Goal: Ask a question: Seek information or help from site administrators or community

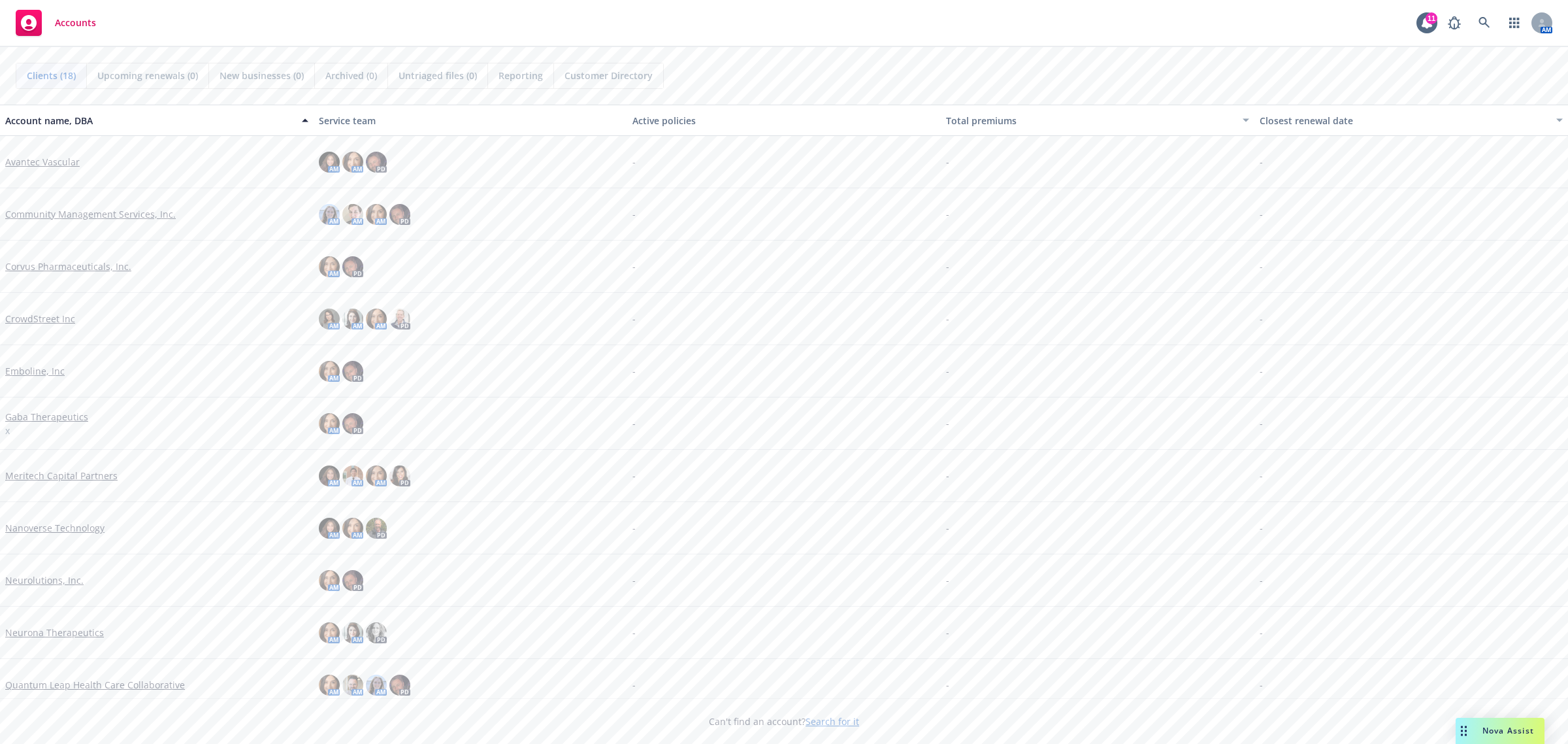
click at [1495, 730] on span "Nova Assist" at bounding box center [1508, 731] width 51 height 11
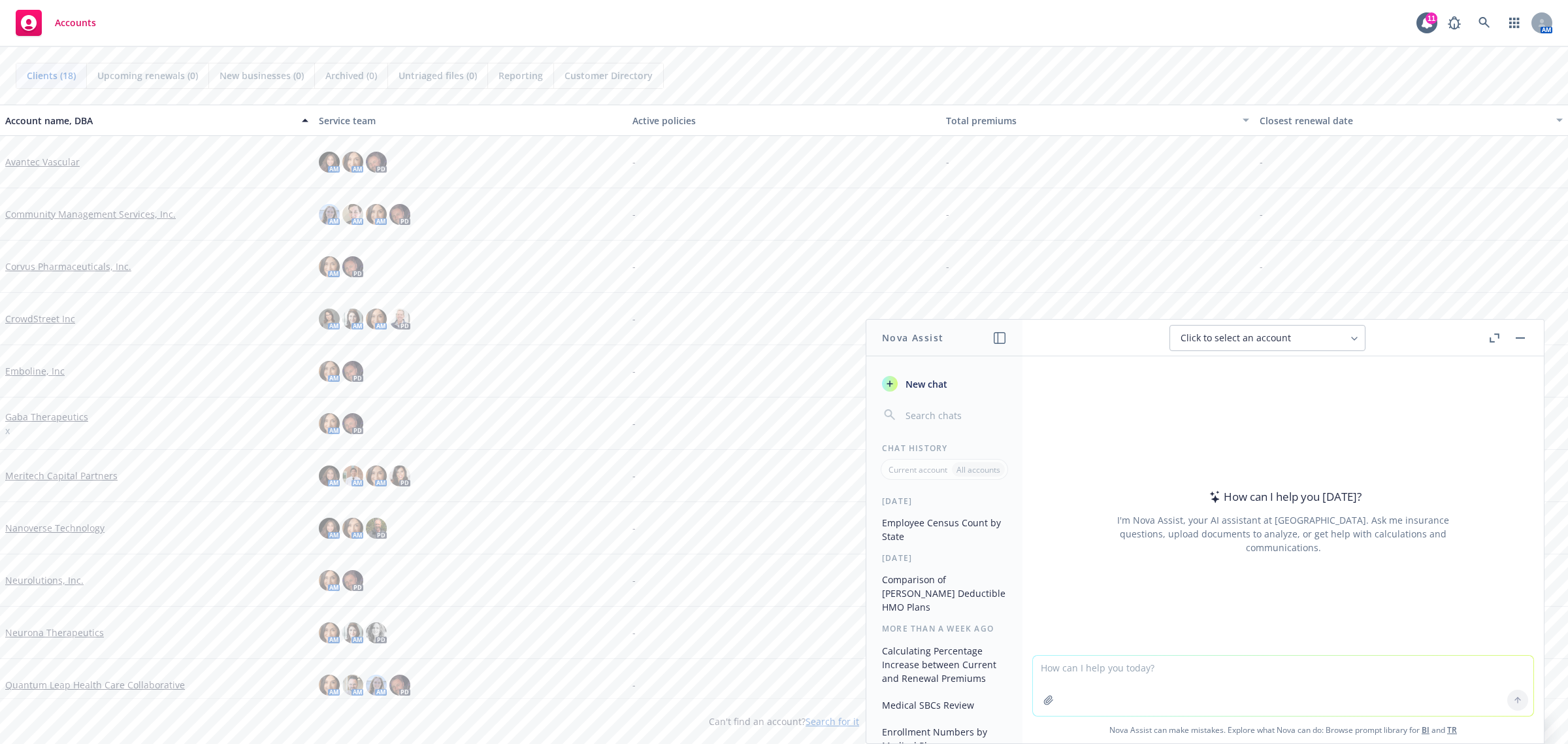
click at [1099, 663] on textarea at bounding box center [1284, 685] width 500 height 60
click at [1131, 679] on textarea at bounding box center [1284, 685] width 500 height 60
click at [1265, 681] on textarea "Do the rates on the" at bounding box center [1284, 685] width 500 height 62
drag, startPoint x: 1198, startPoint y: 667, endPoint x: 1198, endPoint y: 677, distance: 10.0
click at [1198, 670] on textarea "Do the rates on the 2025 communitymnagementgservices internal rate sheet mnatch" at bounding box center [1284, 685] width 500 height 62
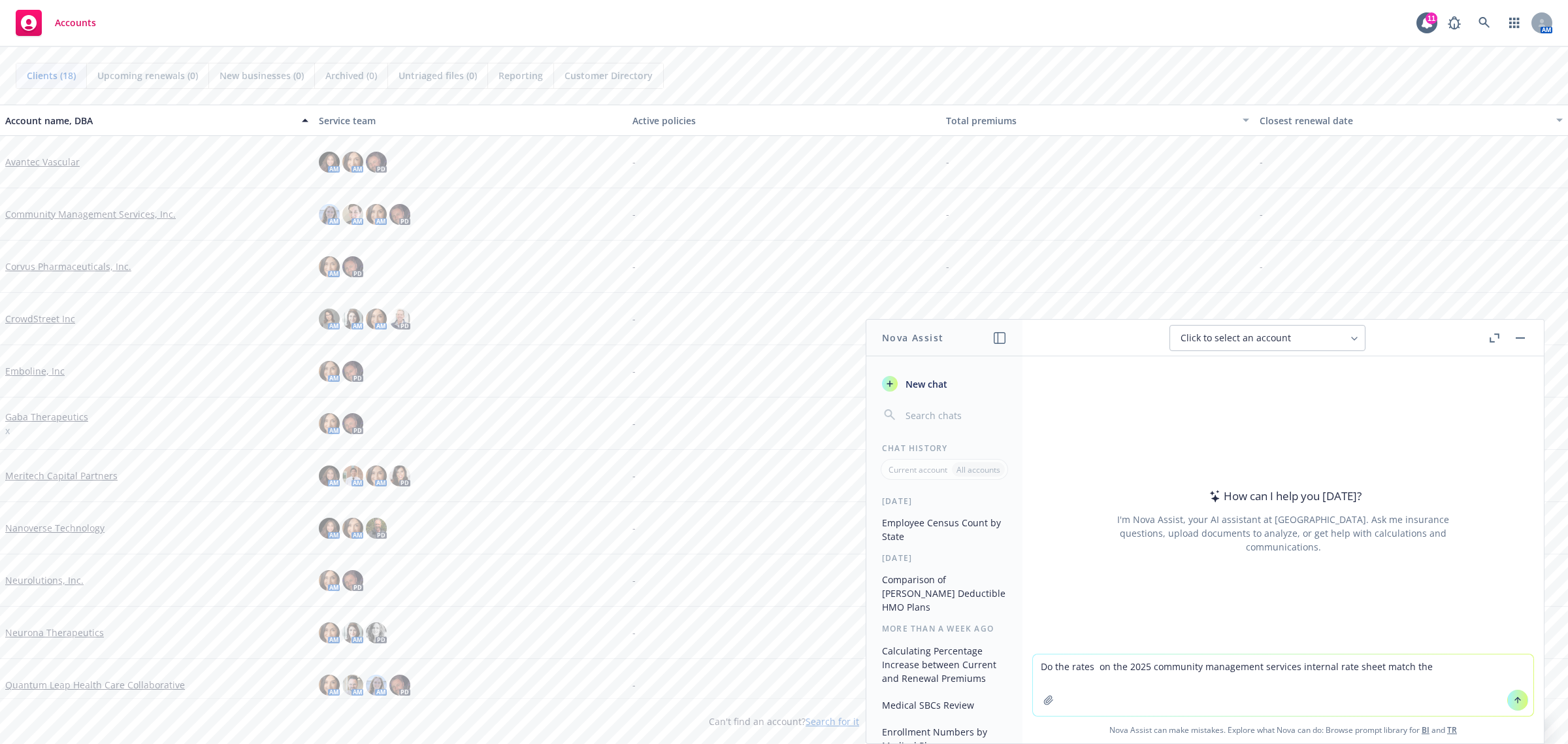
click at [1435, 665] on textarea "Do the rates on the 2025 community management services internal rate sheet matc…" at bounding box center [1284, 685] width 500 height 62
click at [1510, 673] on textarea "Do the rates on the 2025 community management services internal rate sheet matc…" at bounding box center [1284, 685] width 500 height 62
type textarea "Do the rates on the 2025 community management services internal rate sheet matc…"
click at [1038, 693] on button "button" at bounding box center [1049, 700] width 21 height 21
